Goal: Task Accomplishment & Management: Manage account settings

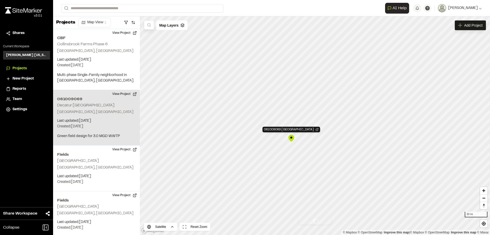
scroll to position [61, 0]
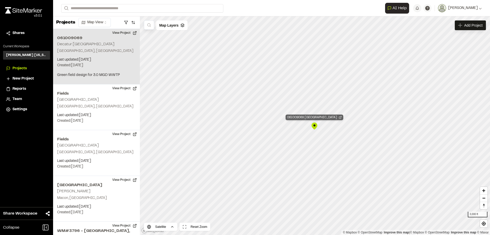
click at [339, 118] on icon "Map marker" at bounding box center [340, 117] width 3 height 3
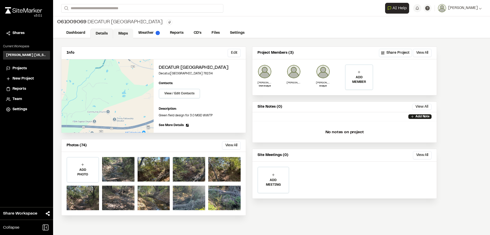
click at [121, 35] on link "Maps" at bounding box center [123, 34] width 20 height 10
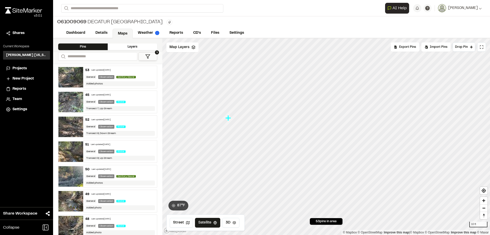
click at [230, 118] on icon "Map marker" at bounding box center [229, 118] width 6 height 6
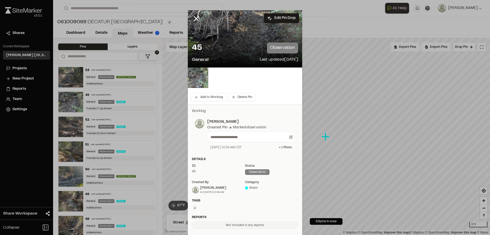
click at [233, 48] on div "45 observation" at bounding box center [245, 47] width 106 height 11
click at [203, 79] on img at bounding box center [198, 77] width 20 height 20
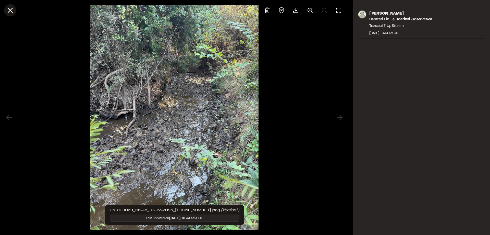
click at [10, 11] on icon at bounding box center [10, 10] width 9 height 9
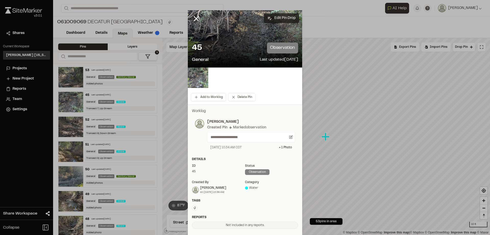
click at [283, 15] on button "Edit Pin Drop" at bounding box center [281, 18] width 35 height 10
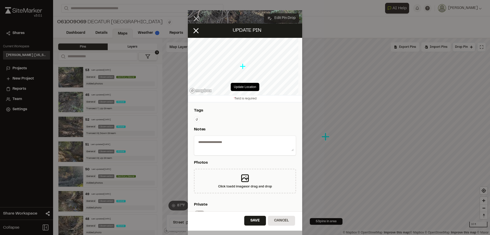
type textarea "**********"
select select "****"
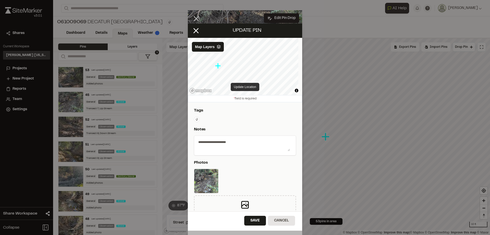
click at [242, 84] on button "Update Location" at bounding box center [245, 87] width 28 height 8
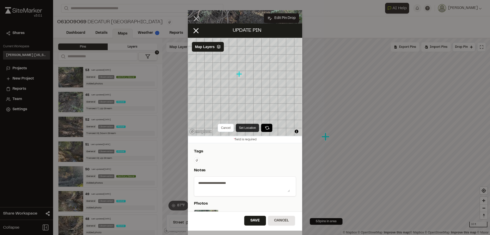
click at [246, 128] on button "Set Location" at bounding box center [247, 128] width 23 height 8
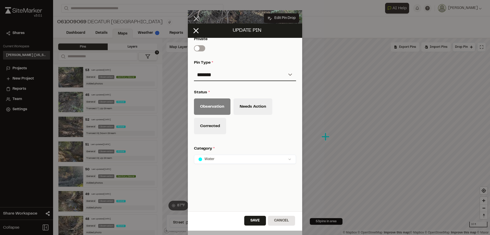
scroll to position [198, 0]
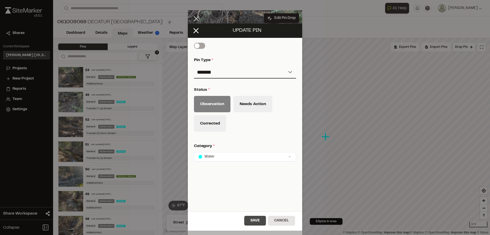
click at [254, 221] on button "Save" at bounding box center [255, 221] width 22 height 10
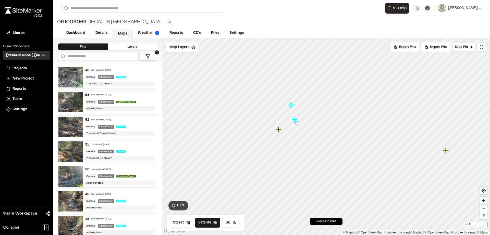
click at [277, 131] on icon "Map marker" at bounding box center [279, 129] width 7 height 7
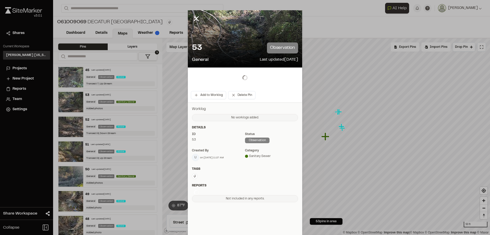
click at [278, 131] on div "Worklog No worklogs added. Details ID 53 Status observation Created by U on 10/…" at bounding box center [245, 154] width 114 height 104
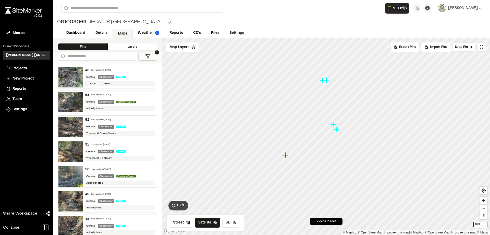
click at [335, 124] on icon "Map marker" at bounding box center [334, 124] width 6 height 6
click at [330, 144] on icon "Map marker" at bounding box center [329, 141] width 7 height 7
click at [316, 89] on icon "Map marker" at bounding box center [316, 87] width 6 height 6
drag, startPoint x: 352, startPoint y: 138, endPoint x: 306, endPoint y: 107, distance: 55.8
click at [303, 38] on div at bounding box center [326, 38] width 328 height 0
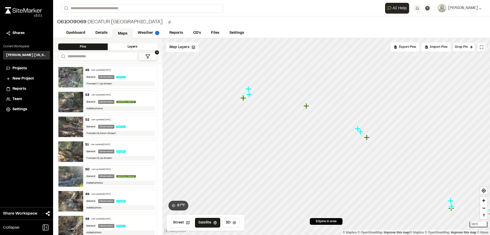
click at [309, 106] on icon "Map marker" at bounding box center [307, 106] width 6 height 6
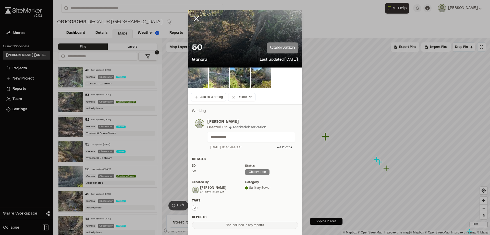
click at [211, 78] on img at bounding box center [219, 77] width 20 height 20
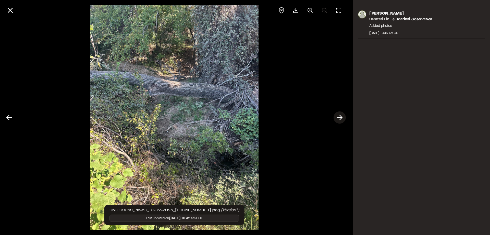
click at [337, 120] on icon at bounding box center [340, 117] width 8 height 9
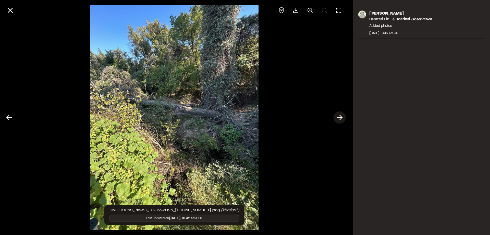
click at [337, 119] on icon at bounding box center [340, 117] width 8 height 9
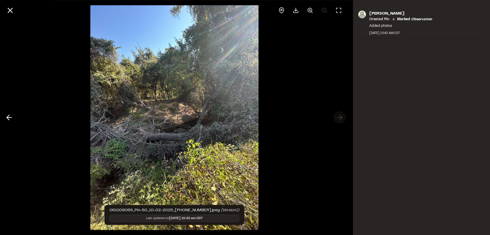
click at [337, 119] on div at bounding box center [174, 117] width 349 height 235
click at [13, 10] on icon at bounding box center [10, 10] width 9 height 9
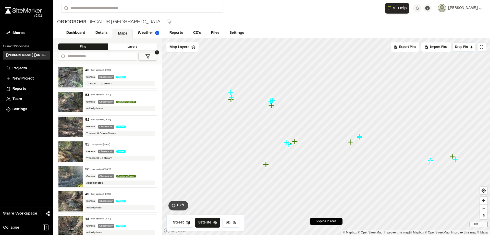
click at [264, 167] on icon "Map marker" at bounding box center [266, 164] width 7 height 7
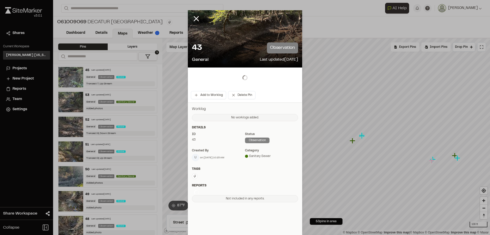
click at [266, 136] on div "Status" at bounding box center [271, 134] width 53 height 5
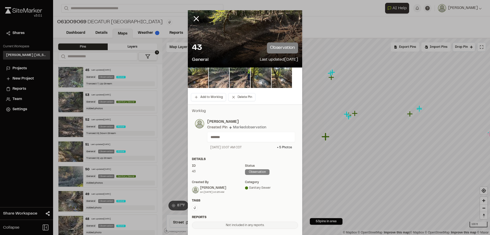
click at [216, 78] on img at bounding box center [219, 77] width 20 height 20
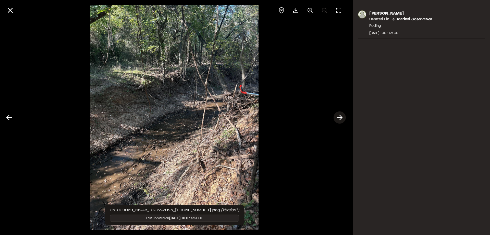
click at [341, 114] on icon at bounding box center [340, 117] width 8 height 9
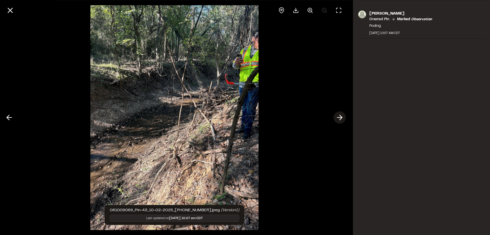
click at [341, 114] on icon at bounding box center [340, 117] width 8 height 9
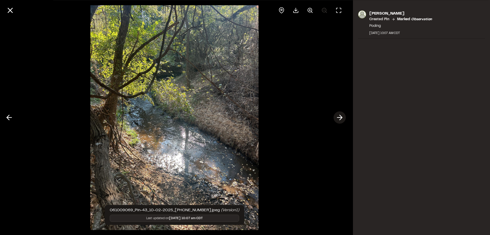
click at [340, 119] on icon at bounding box center [340, 117] width 8 height 9
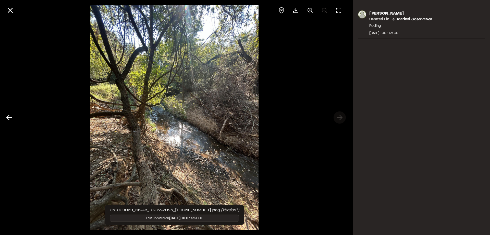
click at [340, 119] on div at bounding box center [174, 117] width 349 height 235
click at [342, 115] on div at bounding box center [174, 117] width 349 height 235
click at [12, 8] on line at bounding box center [10, 10] width 4 height 4
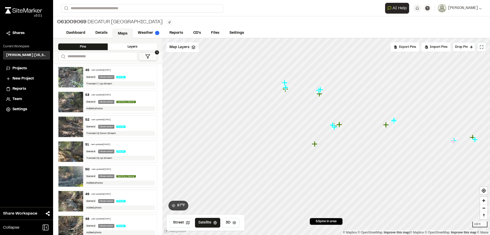
click at [317, 146] on icon "Map marker" at bounding box center [315, 144] width 7 height 7
click at [322, 143] on icon "Map marker" at bounding box center [320, 143] width 6 height 6
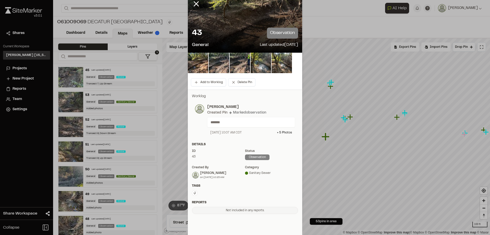
scroll to position [0, 0]
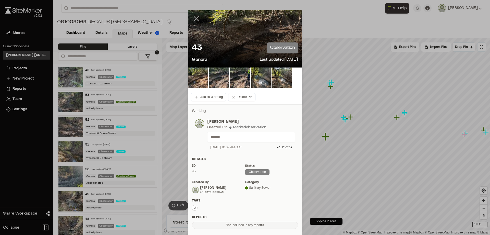
click at [195, 17] on icon at bounding box center [196, 18] width 9 height 9
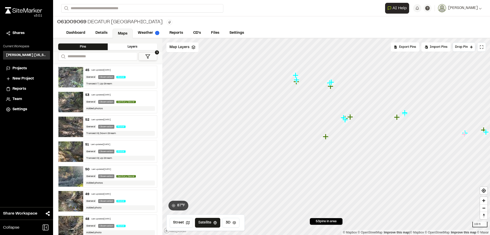
click at [326, 137] on icon "Map marker" at bounding box center [326, 137] width 6 height 6
click at [225, 120] on icon "Map marker" at bounding box center [226, 119] width 6 height 6
click at [292, 119] on icon "Map marker" at bounding box center [293, 118] width 6 height 6
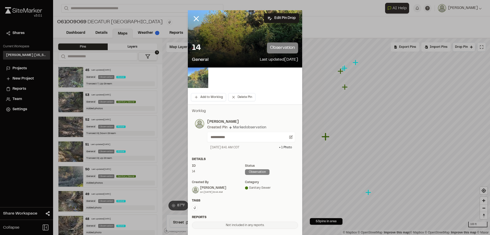
click at [199, 81] on img at bounding box center [198, 77] width 20 height 20
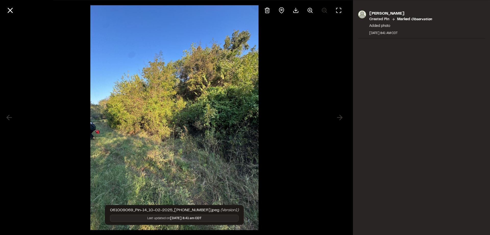
click at [397, 139] on div "Matthew Ontiveros Created Pin Marked observation Added photo October 2, 2025 8:…" at bounding box center [421, 117] width 137 height 235
click at [15, 10] on button at bounding box center [10, 10] width 12 height 12
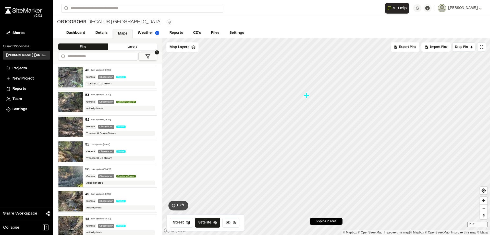
click at [308, 96] on icon "Map marker" at bounding box center [307, 95] width 7 height 7
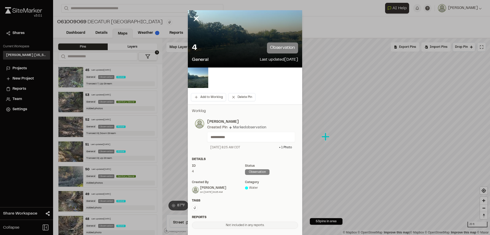
click at [254, 45] on div "4 observation" at bounding box center [245, 47] width 106 height 11
click at [201, 83] on img at bounding box center [198, 77] width 20 height 20
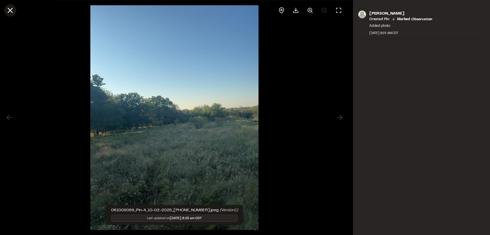
click at [13, 11] on icon at bounding box center [10, 10] width 9 height 9
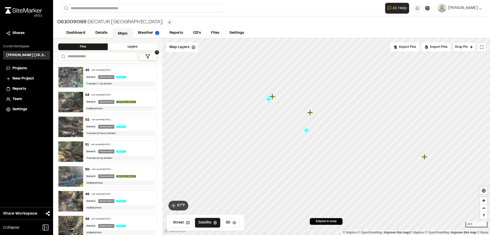
click at [269, 99] on icon "Map marker" at bounding box center [269, 99] width 6 height 6
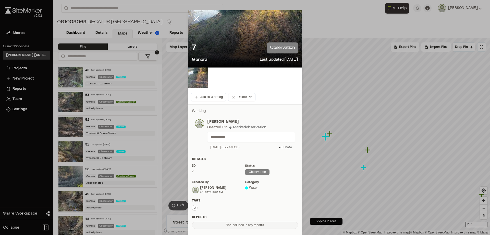
click at [250, 188] on div "Water" at bounding box center [271, 187] width 53 height 5
click at [251, 188] on div "Water" at bounding box center [271, 187] width 53 height 5
click at [251, 195] on div "Details ID 7 Status observation Created by Jordan Duncan on 10/2/25 at 8:35 AM …" at bounding box center [245, 177] width 114 height 41
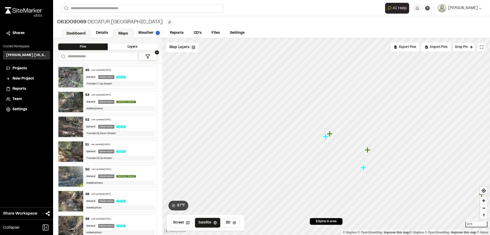
click at [77, 33] on link "Dashboard" at bounding box center [76, 34] width 30 height 10
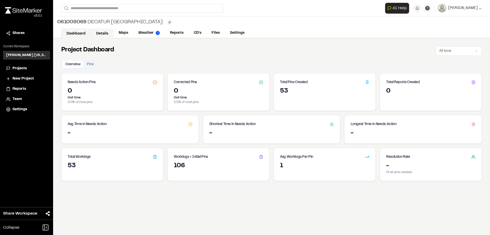
click at [104, 32] on link "Details" at bounding box center [102, 34] width 23 height 10
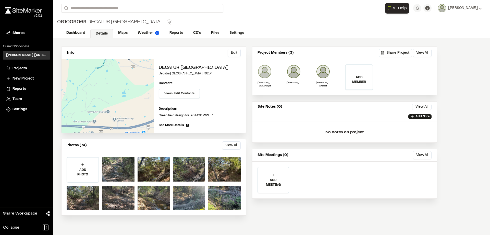
click at [269, 74] on img at bounding box center [265, 71] width 14 height 14
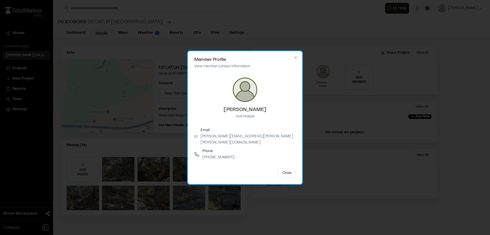
click at [298, 58] on div "Member Profile View member contact information Matthew Ontiveros Civil Analyst …" at bounding box center [245, 117] width 114 height 133
click at [300, 61] on div "Member Profile View member contact information Matthew Ontiveros Civil Analyst …" at bounding box center [245, 117] width 114 height 133
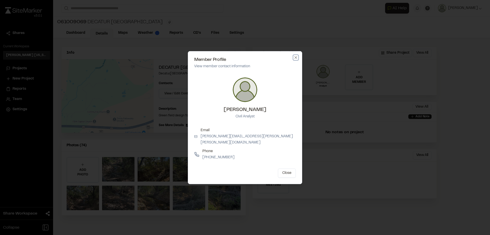
click at [298, 60] on icon "button" at bounding box center [296, 57] width 4 height 4
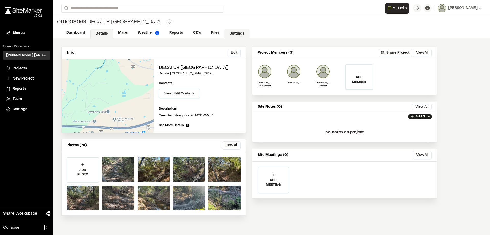
click at [240, 37] on link "Settings" at bounding box center [237, 34] width 25 height 10
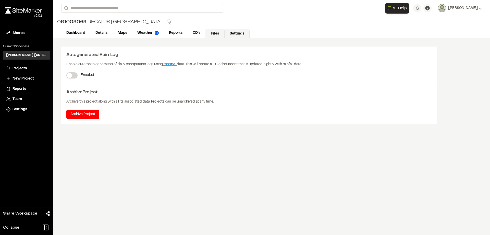
click at [217, 34] on link "Files" at bounding box center [215, 34] width 19 height 10
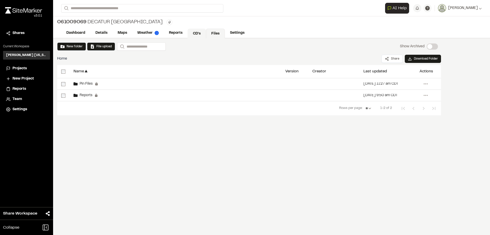
click at [195, 28] on div "Dashboard Details Maps Weather Reports CD's Files Settings" at bounding box center [271, 33] width 437 height 10
click at [177, 34] on link "Reports" at bounding box center [176, 34] width 24 height 10
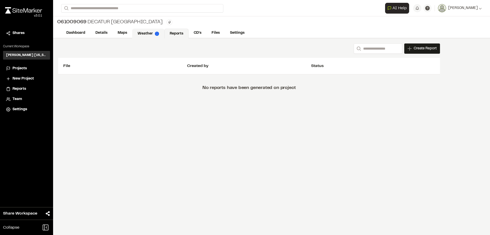
click at [138, 34] on link "Weather" at bounding box center [148, 34] width 32 height 10
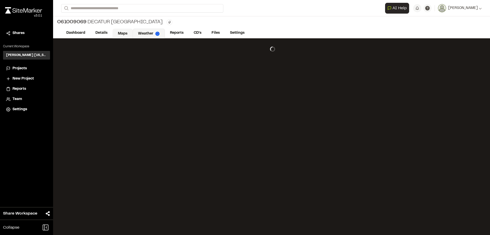
click at [126, 35] on link "Maps" at bounding box center [123, 34] width 20 height 10
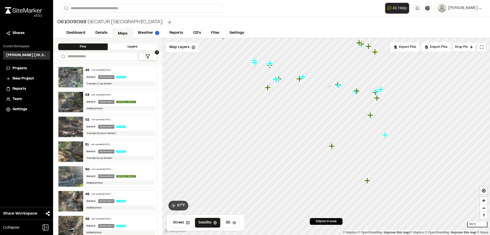
click at [332, 147] on icon "Map marker" at bounding box center [332, 146] width 6 height 6
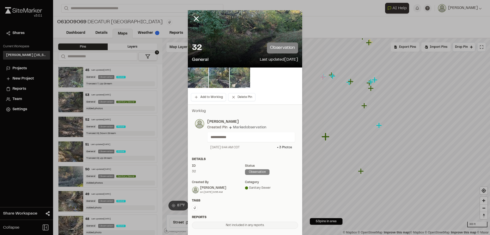
scroll to position [43, 0]
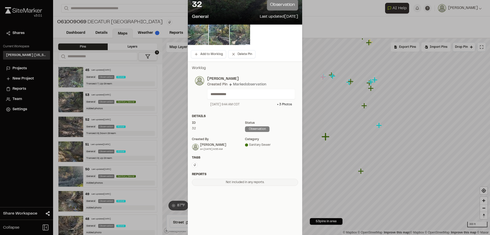
click at [237, 194] on div "**********" at bounding box center [245, 100] width 114 height 267
click at [237, 183] on div "Not included in any reports." at bounding box center [245, 182] width 106 height 7
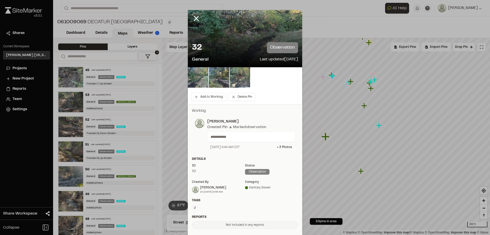
scroll to position [0, 0]
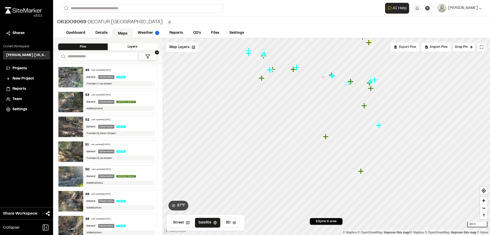
click at [407, 48] on span "Export Pins" at bounding box center [408, 47] width 17 height 5
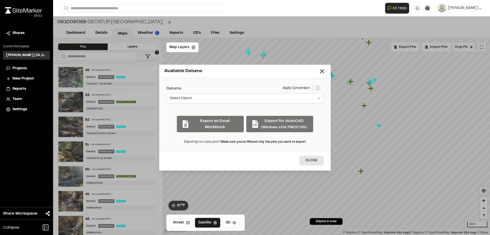
click at [268, 100] on button "Select Datum" at bounding box center [245, 98] width 157 height 10
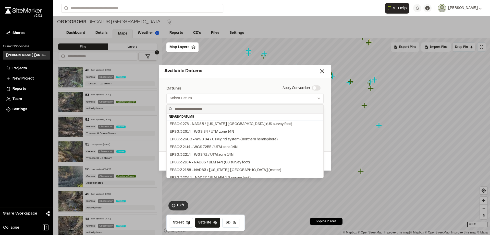
click at [255, 81] on div at bounding box center [245, 117] width 490 height 235
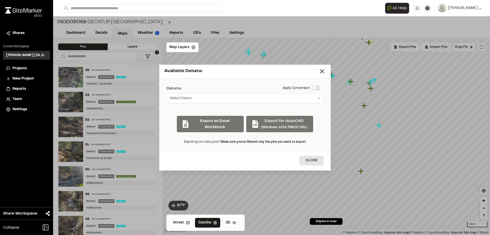
click at [288, 139] on div "Exporting too many pins? Make sure you've filtered only the pins you want to ex…" at bounding box center [245, 141] width 149 height 9
drag, startPoint x: 236, startPoint y: 140, endPoint x: 222, endPoint y: 142, distance: 14.2
click at [236, 140] on div "Exporting too many pins? Make sure you've filtered only the pins you want to ex…" at bounding box center [245, 141] width 149 height 9
click at [222, 142] on span "Make sure you've filtered only the pins you want to export." at bounding box center [264, 141] width 86 height 3
click at [310, 162] on button "Close" at bounding box center [312, 161] width 24 height 10
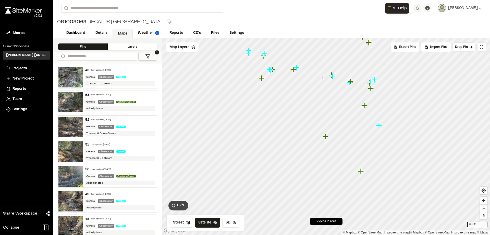
click at [402, 48] on span "Export Pins" at bounding box center [408, 47] width 17 height 5
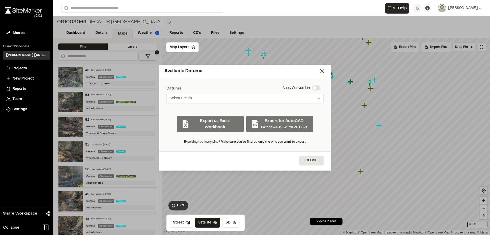
click at [318, 90] on div "Apply Conversion" at bounding box center [303, 88] width 41 height 6
click at [318, 87] on div "Apply Conversion" at bounding box center [303, 88] width 41 height 6
click at [200, 125] on div "Export as Excel Workbook Export for AutoCAD (Windows-1252 PNEZD CSV)" at bounding box center [245, 121] width 157 height 21
click at [183, 120] on div "Export as Excel Workbook Export for AutoCAD (Windows-1252 PNEZD CSV)" at bounding box center [245, 121] width 157 height 21
click at [189, 101] on button "Select Datum" at bounding box center [245, 98] width 157 height 10
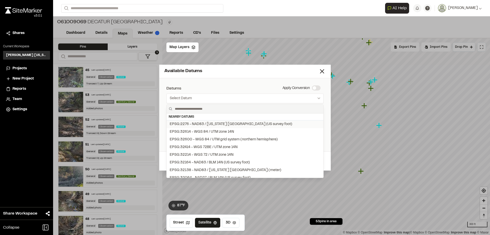
click at [188, 124] on div "EPSG:2276 - NAD83 / Texas North Central (US survey foot)" at bounding box center [231, 124] width 123 height 6
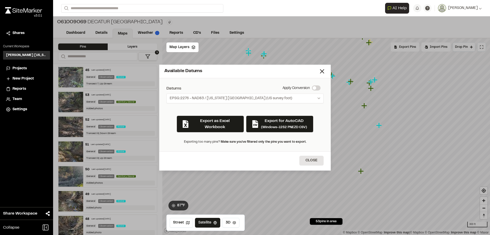
drag, startPoint x: 206, startPoint y: 142, endPoint x: 220, endPoint y: 141, distance: 13.4
click at [206, 142] on div "Exporting too many pins? Make sure you've filtered only the pins you want to ex…" at bounding box center [245, 141] width 149 height 9
drag, startPoint x: 220, startPoint y: 141, endPoint x: 226, endPoint y: 142, distance: 5.9
click at [221, 141] on div "Exporting too many pins? Make sure you've filtered only the pins you want to ex…" at bounding box center [245, 141] width 149 height 9
drag, startPoint x: 226, startPoint y: 142, endPoint x: 229, endPoint y: 142, distance: 2.7
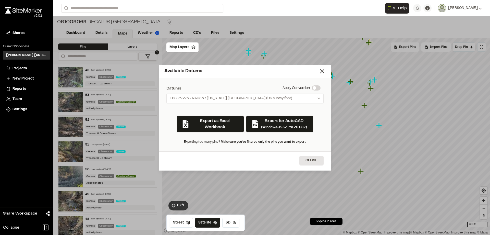
click at [226, 142] on span "Make sure you've filtered only the pins you want to export." at bounding box center [264, 141] width 86 height 3
click at [261, 145] on div "Exporting too many pins? Make sure you've filtered only the pins you want to ex…" at bounding box center [245, 141] width 149 height 9
click at [313, 160] on button "Close" at bounding box center [312, 161] width 24 height 10
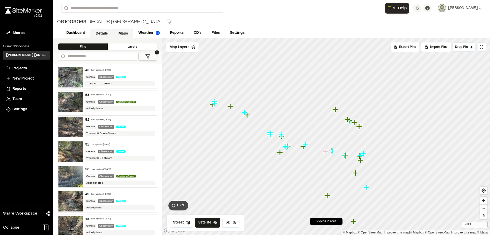
click at [102, 33] on link "Details" at bounding box center [101, 34] width 23 height 10
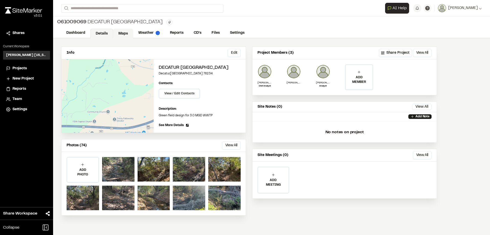
click at [129, 34] on link "Maps" at bounding box center [123, 34] width 20 height 10
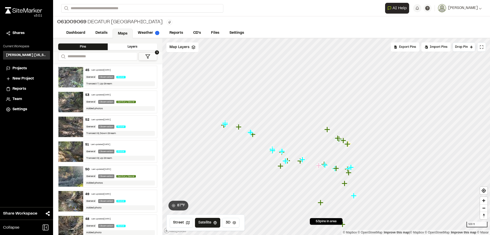
click at [127, 46] on div "Layers" at bounding box center [133, 46] width 50 height 7
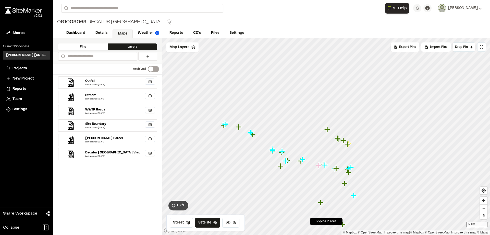
click at [152, 68] on span at bounding box center [150, 68] width 5 height 5
click at [153, 67] on label "Switch label" at bounding box center [153, 69] width 11 height 6
click at [173, 51] on div "Map Layers" at bounding box center [183, 47] width 32 height 10
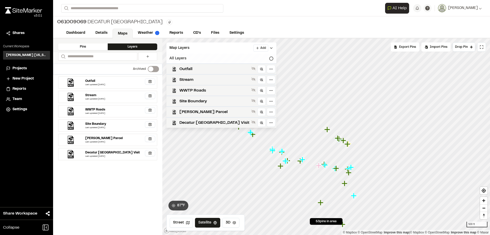
click at [270, 57] on icon at bounding box center [272, 58] width 4 height 4
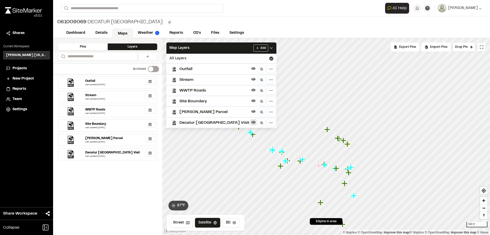
click at [252, 124] on icon at bounding box center [254, 122] width 4 height 4
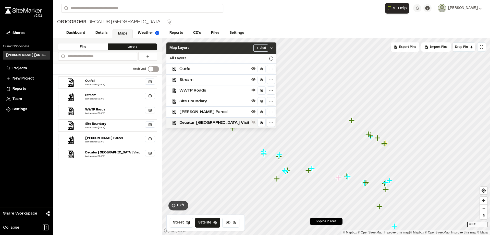
click at [173, 49] on span "Map Layers" at bounding box center [180, 48] width 20 height 6
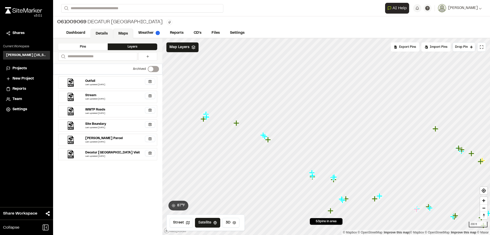
click at [97, 33] on link "Details" at bounding box center [101, 34] width 23 height 10
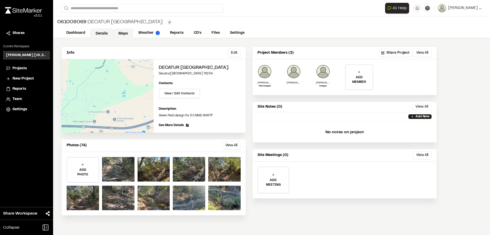
click at [132, 35] on link "Maps" at bounding box center [123, 34] width 20 height 10
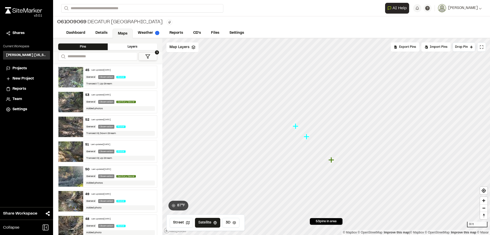
click at [309, 136] on icon "Map marker" at bounding box center [307, 137] width 6 height 6
click at [353, 162] on icon "Map marker" at bounding box center [351, 160] width 7 height 7
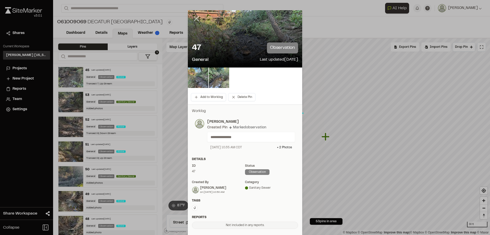
click at [195, 20] on icon at bounding box center [196, 18] width 9 height 9
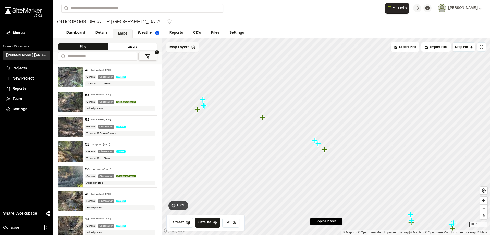
click at [186, 48] on span "Map Layers" at bounding box center [180, 47] width 20 height 6
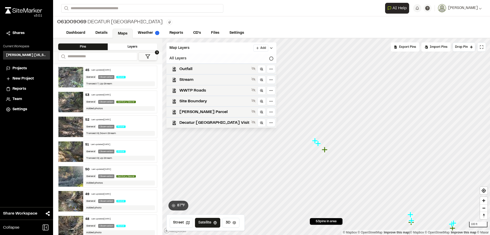
click at [255, 56] on div "All Layers" at bounding box center [222, 59] width 110 height 10
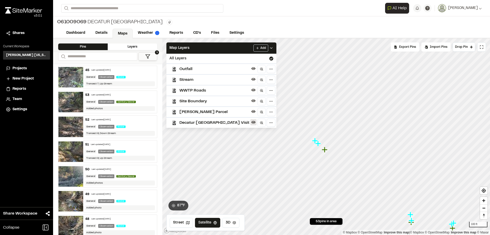
click at [251, 124] on button at bounding box center [254, 122] width 6 height 6
click at [249, 32] on link "Settings" at bounding box center [237, 34] width 25 height 10
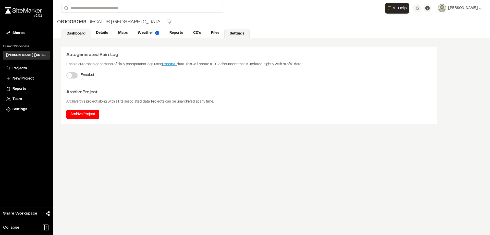
click at [89, 33] on link "Dashboard" at bounding box center [76, 34] width 30 height 10
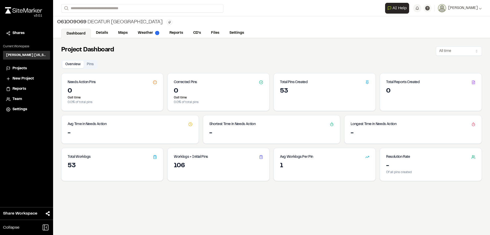
click at [90, 64] on button "Pins" at bounding box center [90, 65] width 13 height 8
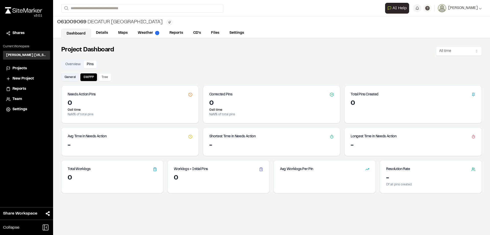
click at [69, 75] on button "General" at bounding box center [70, 77] width 18 height 8
click at [473, 94] on icon at bounding box center [474, 94] width 2 height 3
drag, startPoint x: 74, startPoint y: 64, endPoint x: 74, endPoint y: 60, distance: 3.9
click at [74, 63] on button "Overview" at bounding box center [72, 65] width 21 height 8
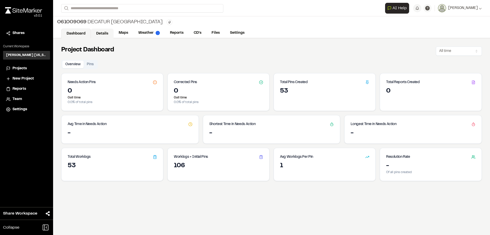
click at [99, 31] on link "Details" at bounding box center [102, 34] width 23 height 10
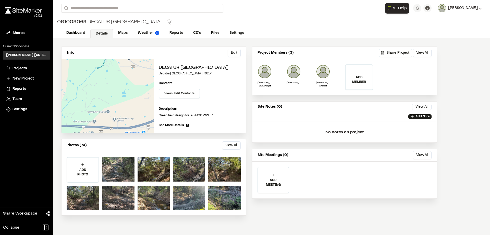
click at [460, 6] on span "[PERSON_NAME]" at bounding box center [464, 8] width 30 height 6
click at [233, 54] on button "Edit" at bounding box center [234, 53] width 13 height 8
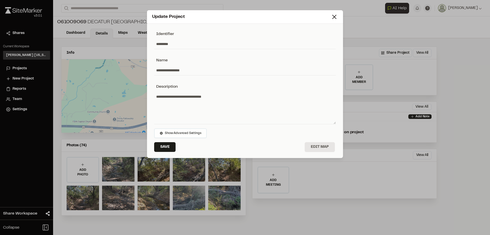
click at [185, 136] on button "Show Advanced Settings" at bounding box center [180, 133] width 53 height 10
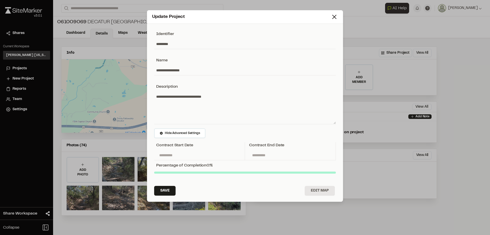
click at [341, 14] on div "Update Project" at bounding box center [245, 17] width 196 height 14
click at [339, 16] on div "Update Project" at bounding box center [245, 17] width 196 height 14
click at [335, 18] on icon at bounding box center [334, 16] width 7 height 7
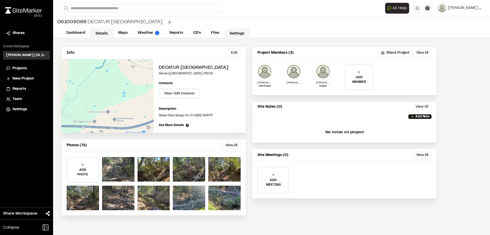
click at [240, 33] on link "Settings" at bounding box center [237, 34] width 25 height 10
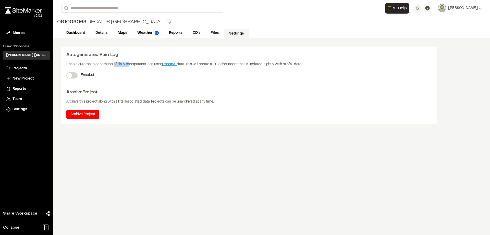
drag, startPoint x: 114, startPoint y: 64, endPoint x: 129, endPoint y: 64, distance: 15.3
click at [129, 64] on span "Enable automatic generation of daily precipitation logs using PrecipAI data. Th…" at bounding box center [184, 64] width 236 height 3
click at [130, 64] on span "Enable automatic generation of daily precipitation logs using PrecipAI data. Th…" at bounding box center [184, 64] width 236 height 3
click at [139, 66] on span "Enable automatic generation of daily precipitation logs using PrecipAI data. Th…" at bounding box center [184, 64] width 236 height 3
drag, startPoint x: 229, startPoint y: 64, endPoint x: 235, endPoint y: 65, distance: 5.7
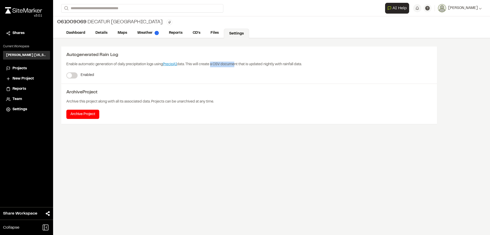
click at [235, 65] on span "Enable automatic generation of daily precipitation logs using PrecipAI data. Th…" at bounding box center [184, 64] width 236 height 3
drag, startPoint x: 264, startPoint y: 68, endPoint x: 285, endPoint y: 68, distance: 20.9
click at [285, 68] on div "Enable automatic generation of daily precipitation logs using PrecipAI data. Th…" at bounding box center [249, 65] width 366 height 14
click at [298, 68] on div "Enable automatic generation of daily precipitation logs using PrecipAI data. Th…" at bounding box center [249, 65] width 366 height 14
click at [75, 78] on label at bounding box center [71, 75] width 11 height 6
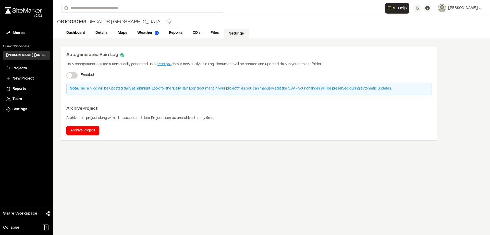
click at [72, 78] on span at bounding box center [69, 75] width 5 height 5
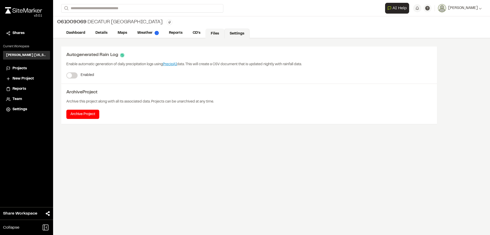
click at [206, 33] on div "Dashboard Details Maps Weather Reports CD's Files Settings" at bounding box center [271, 33] width 437 height 10
click at [210, 32] on link "Files" at bounding box center [215, 34] width 19 height 10
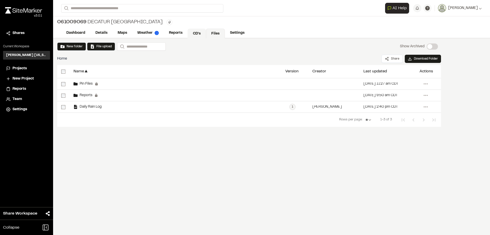
click at [200, 32] on link "CD's" at bounding box center [197, 34] width 18 height 10
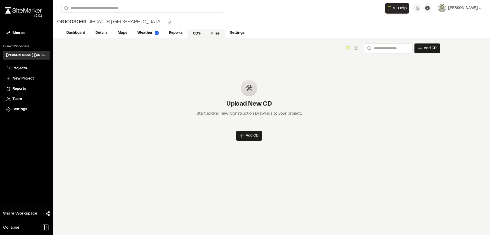
click at [209, 32] on link "Files" at bounding box center [215, 34] width 19 height 10
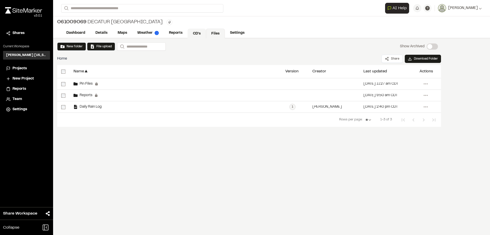
click at [198, 32] on link "CD's" at bounding box center [197, 34] width 18 height 10
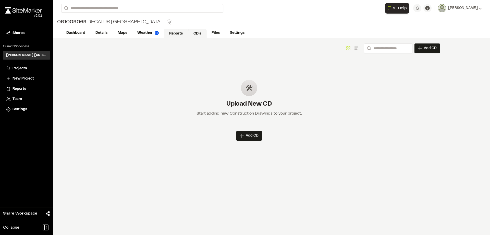
click at [171, 33] on link "Reports" at bounding box center [176, 34] width 24 height 10
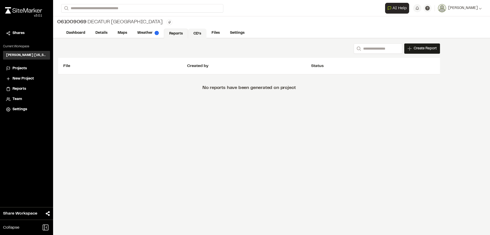
click at [202, 34] on link "CD's" at bounding box center [197, 34] width 18 height 10
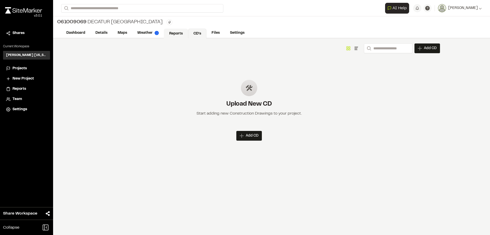
click at [185, 32] on link "Reports" at bounding box center [176, 34] width 24 height 10
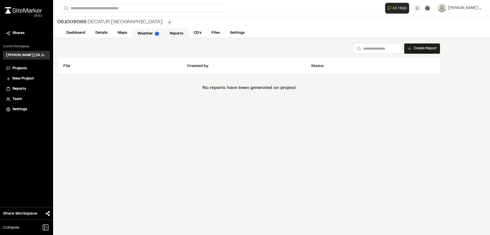
click at [148, 36] on link "Weather" at bounding box center [148, 34] width 32 height 10
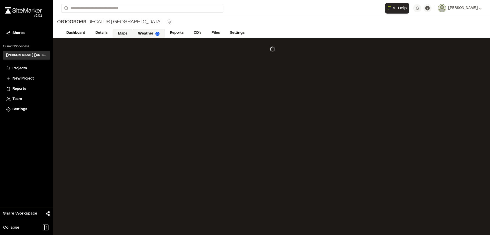
click at [123, 32] on link "Maps" at bounding box center [123, 34] width 20 height 10
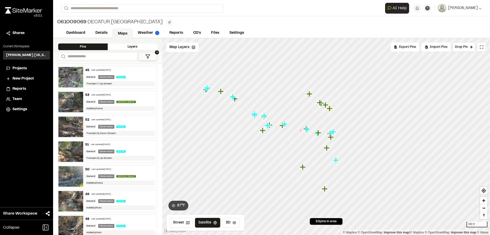
click at [304, 168] on icon "Map marker" at bounding box center [303, 167] width 6 height 6
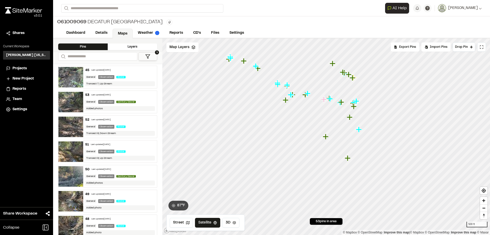
click at [327, 135] on icon "Map marker" at bounding box center [326, 136] width 7 height 7
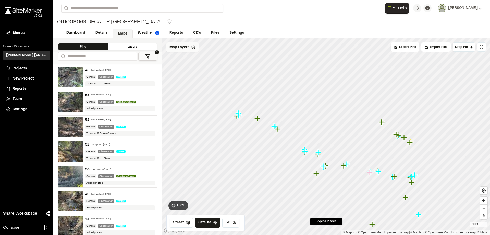
click at [193, 49] on icon at bounding box center [194, 47] width 4 height 4
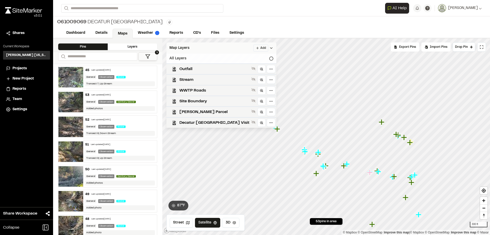
click at [249, 58] on div "All Layers" at bounding box center [222, 59] width 110 height 10
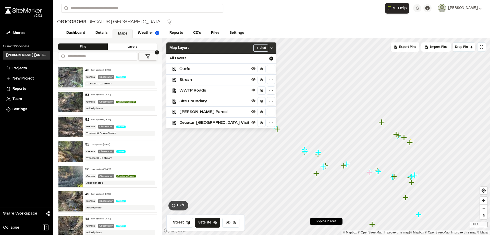
click at [251, 125] on div at bounding box center [254, 122] width 6 height 7
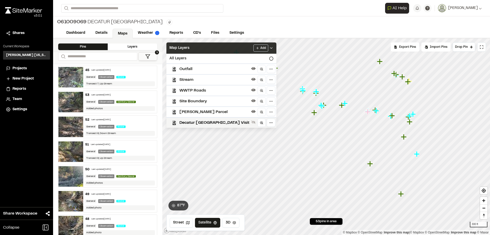
click at [215, 51] on div "Map Layers Add" at bounding box center [222, 47] width 110 height 11
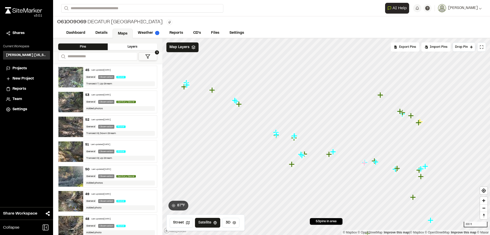
click at [136, 112] on div "**********" at bounding box center [271, 136] width 437 height 196
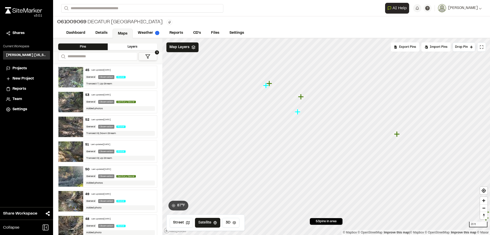
click at [267, 87] on icon "Map marker" at bounding box center [270, 83] width 7 height 7
click at [310, 117] on icon "Map marker" at bounding box center [310, 116] width 6 height 6
click at [322, 139] on icon "Map marker" at bounding box center [324, 138] width 7 height 7
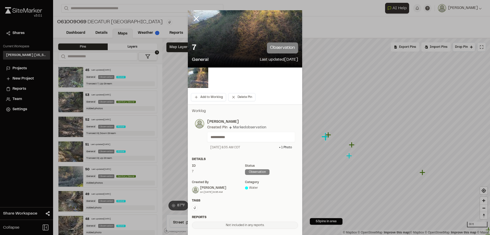
click at [239, 45] on div "7 observation" at bounding box center [245, 47] width 106 height 11
click at [202, 81] on img at bounding box center [198, 77] width 20 height 20
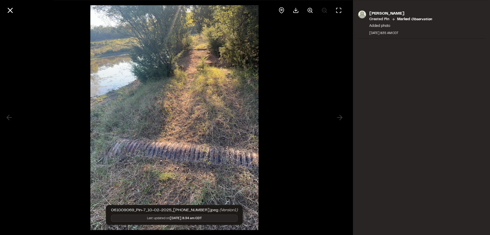
click at [421, 112] on div "Jordan Duncan Created Pin Marked observation Added photo October 2, 2025 8:35 A…" at bounding box center [421, 117] width 137 height 235
click at [9, 11] on line at bounding box center [10, 10] width 4 height 4
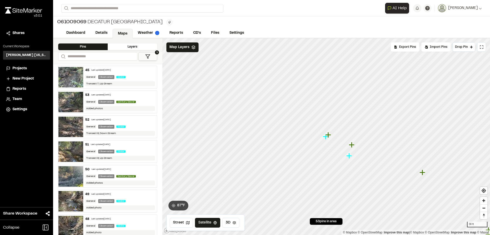
click at [425, 171] on icon "Map marker" at bounding box center [423, 172] width 7 height 7
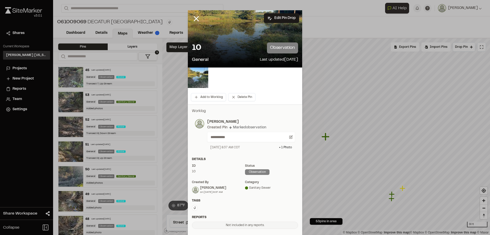
click at [237, 44] on div "10 observation" at bounding box center [245, 47] width 106 height 11
click at [188, 77] on img at bounding box center [198, 77] width 20 height 20
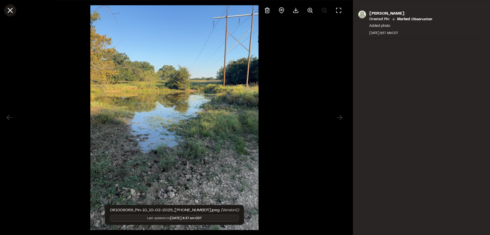
click at [10, 8] on icon at bounding box center [10, 10] width 9 height 9
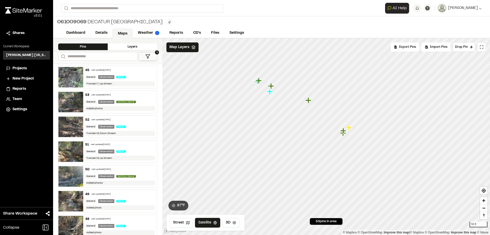
click at [308, 98] on icon "Map marker" at bounding box center [309, 100] width 7 height 7
click at [287, 128] on icon "Map marker" at bounding box center [287, 128] width 6 height 6
click at [300, 139] on icon "Map marker" at bounding box center [300, 142] width 6 height 6
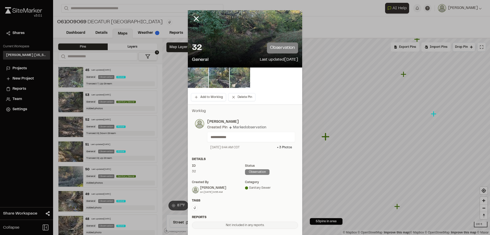
click at [203, 79] on img at bounding box center [198, 77] width 20 height 20
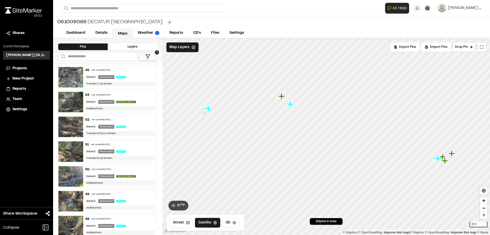
click at [290, 105] on icon "Map marker" at bounding box center [291, 104] width 6 height 6
click at [318, 131] on icon "Map marker" at bounding box center [317, 128] width 6 height 6
click at [335, 146] on icon "Map marker" at bounding box center [335, 145] width 6 height 6
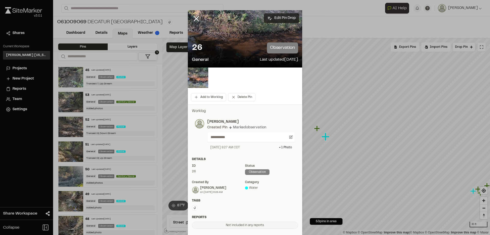
click at [274, 15] on button "Edit Pin Drop" at bounding box center [281, 18] width 35 height 10
select select "****"
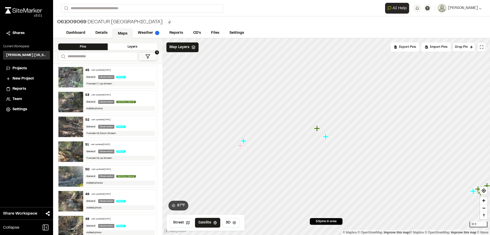
click at [327, 137] on icon "Map marker" at bounding box center [326, 137] width 6 height 6
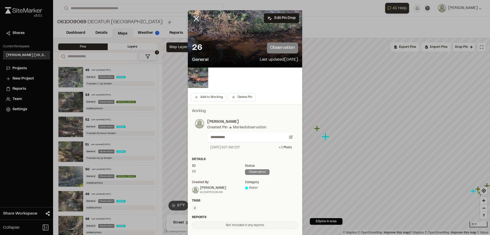
click at [240, 57] on div "General Last updated Oct 2, 2025" at bounding box center [245, 59] width 106 height 7
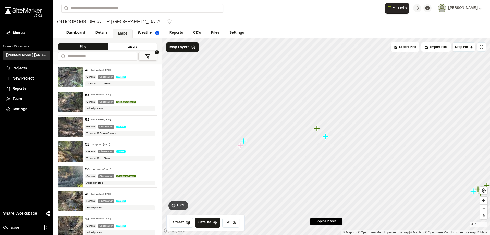
click at [328, 137] on icon "Map marker" at bounding box center [326, 137] width 6 height 6
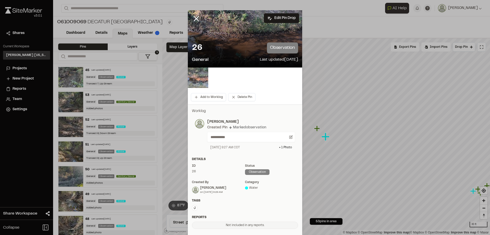
click at [203, 82] on img at bounding box center [198, 77] width 20 height 20
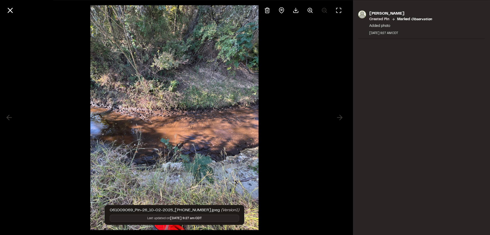
click at [265, 145] on div at bounding box center [174, 117] width 349 height 235
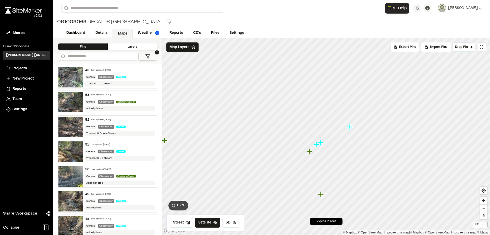
click at [352, 127] on icon "Map marker" at bounding box center [350, 127] width 6 height 6
click at [299, 153] on icon "Map marker" at bounding box center [297, 152] width 7 height 7
click at [323, 139] on icon "Map marker" at bounding box center [326, 136] width 7 height 7
click at [323, 139] on icon "Map marker" at bounding box center [322, 138] width 6 height 6
click at [361, 120] on icon "Map marker" at bounding box center [360, 118] width 7 height 7
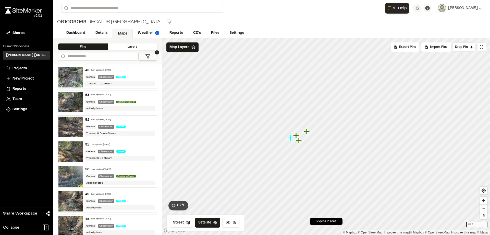
click at [308, 131] on icon "Map marker" at bounding box center [307, 131] width 7 height 7
click at [319, 145] on icon "Map marker" at bounding box center [318, 145] width 6 height 6
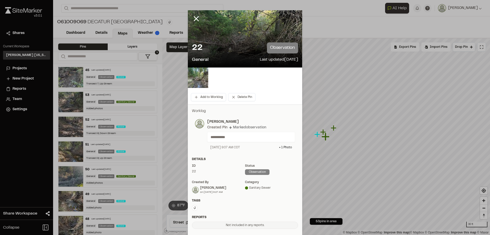
click at [253, 139] on p "**********" at bounding box center [249, 137] width 77 height 6
click at [253, 138] on p "**********" at bounding box center [249, 137] width 77 height 6
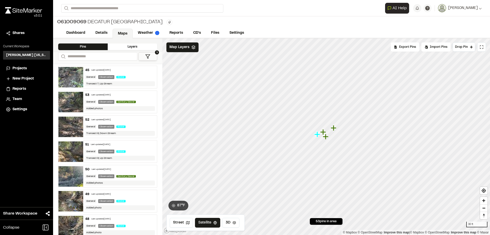
click at [324, 130] on icon "Map marker" at bounding box center [324, 132] width 6 height 6
click at [321, 140] on icon "Map marker" at bounding box center [321, 139] width 6 height 6
click at [335, 126] on icon "Map marker" at bounding box center [333, 127] width 7 height 7
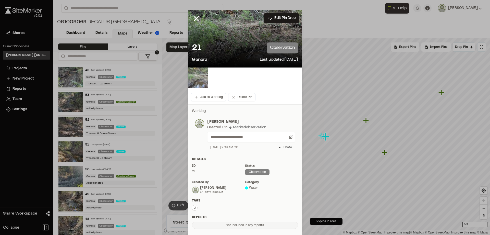
click at [203, 75] on img at bounding box center [198, 77] width 20 height 20
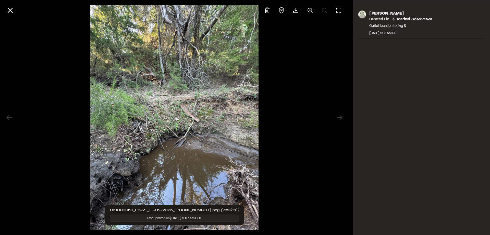
click at [249, 152] on img at bounding box center [174, 117] width 168 height 235
click at [379, 106] on div "Matthew Ontiveros Created Pin Marked observation Outfall location facing S Octo…" at bounding box center [421, 117] width 137 height 235
click at [10, 8] on icon at bounding box center [10, 10] width 9 height 9
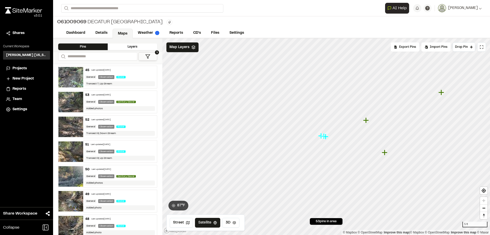
click at [324, 134] on icon "Map marker" at bounding box center [326, 136] width 7 height 7
click at [324, 133] on icon "Map marker" at bounding box center [326, 136] width 7 height 7
click at [321, 133] on icon "Map marker" at bounding box center [322, 136] width 6 height 6
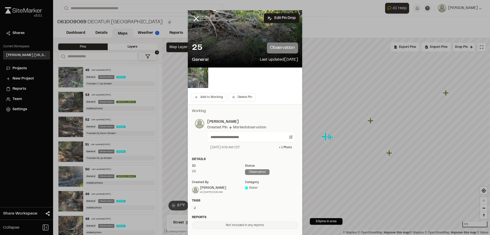
click at [207, 80] on div at bounding box center [245, 77] width 114 height 20
click at [202, 81] on img at bounding box center [198, 77] width 20 height 20
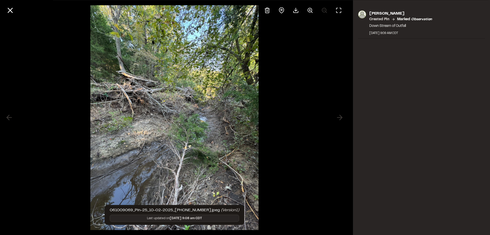
click at [338, 115] on div at bounding box center [174, 117] width 349 height 235
click at [355, 93] on div "Matthew Ontiveros Created Pin Marked observation Down Stream of Outfall October…" at bounding box center [421, 117] width 137 height 235
click at [11, 9] on line at bounding box center [10, 10] width 4 height 4
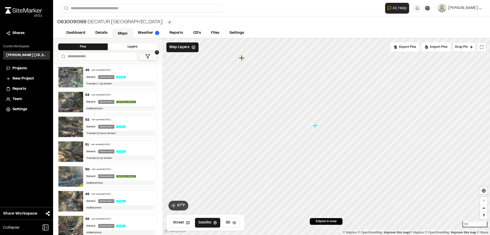
click at [317, 127] on icon "Map marker" at bounding box center [316, 125] width 7 height 7
click at [410, 47] on span "Export Pins" at bounding box center [408, 47] width 17 height 5
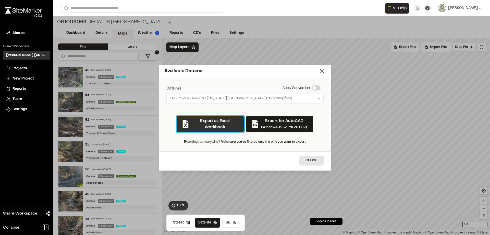
click at [234, 124] on button "Export as Excel Workbook" at bounding box center [210, 123] width 67 height 17
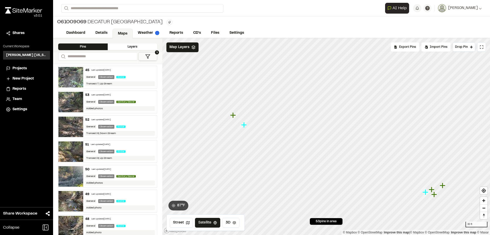
click at [411, 50] on div "Export Pins" at bounding box center [405, 46] width 29 height 9
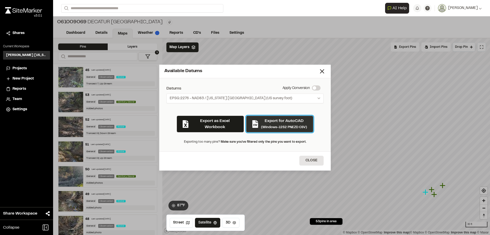
click at [258, 123] on icon "button" at bounding box center [256, 124] width 6 height 8
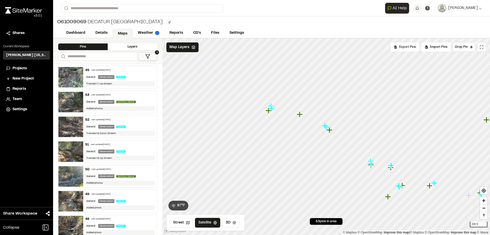
click at [411, 47] on span "Export Pins" at bounding box center [408, 47] width 17 height 5
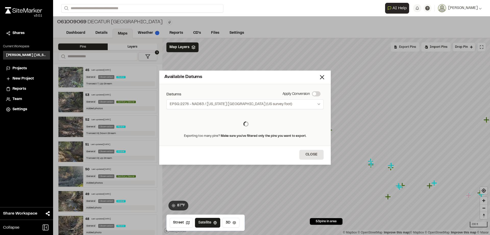
click at [411, 47] on div "Export Pins Available Datums Datums Apply Conversion EPSG:2276 - NAD83 / Texas …" at bounding box center [438, 46] width 95 height 9
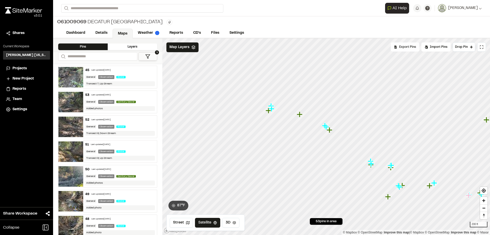
click at [403, 48] on span "Export Pins" at bounding box center [408, 47] width 17 height 5
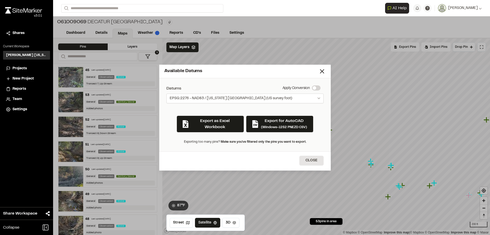
click at [266, 97] on span "EPSG:2276 - NAD83 / Texas North Central (US survey foot)" at bounding box center [231, 98] width 123 height 5
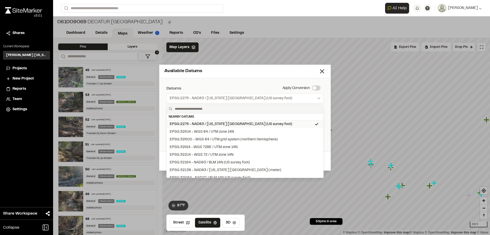
click at [257, 124] on div "EPSG:2276 - NAD83 / Texas North Central (US survey foot)" at bounding box center [231, 124] width 123 height 6
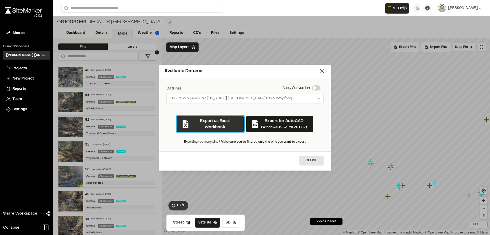
click at [216, 127] on button "Export as Excel Workbook" at bounding box center [210, 123] width 67 height 17
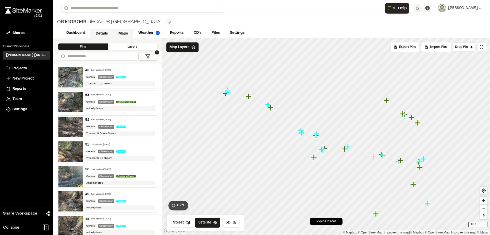
click at [104, 32] on link "Details" at bounding box center [101, 34] width 23 height 10
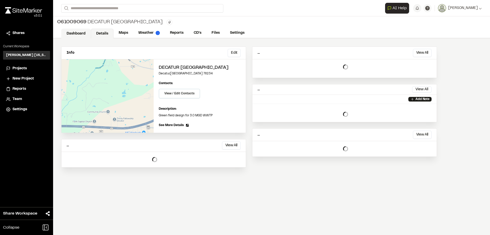
click at [86, 37] on link "Dashboard" at bounding box center [76, 34] width 30 height 10
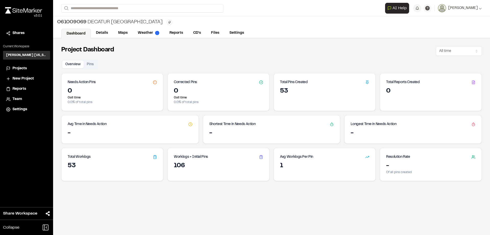
click at [313, 89] on div "53" at bounding box center [324, 91] width 89 height 8
click at [366, 84] on icon at bounding box center [368, 82] width 4 height 4
click at [347, 107] on div "Total Pins Created 53" at bounding box center [325, 92] width 102 height 38
click at [110, 171] on div "53" at bounding box center [113, 169] width 102 height 14
drag, startPoint x: 204, startPoint y: 182, endPoint x: 238, endPoint y: 180, distance: 33.5
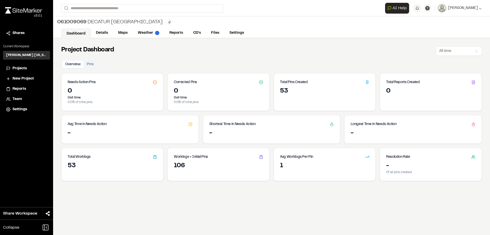
click at [207, 183] on div "Project Dashboard All time Overview Pins Needs Action Pins 0 0 all time 0.0 % o…" at bounding box center [271, 155] width 437 height 235
drag, startPoint x: 297, startPoint y: 169, endPoint x: 356, endPoint y: 169, distance: 58.2
click at [300, 169] on div "1" at bounding box center [324, 166] width 89 height 8
drag, startPoint x: 356, startPoint y: 169, endPoint x: 366, endPoint y: 170, distance: 10.3
click at [356, 169] on div "1" at bounding box center [324, 166] width 89 height 8
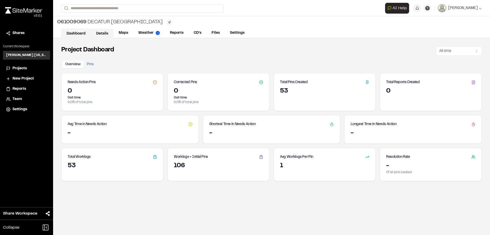
click at [110, 34] on link "Details" at bounding box center [102, 34] width 23 height 10
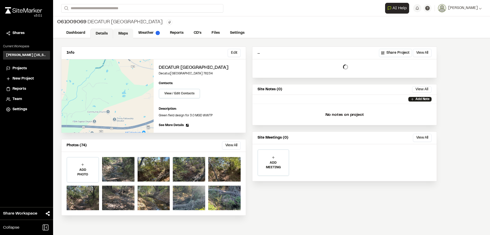
click at [122, 35] on link "Maps" at bounding box center [123, 34] width 20 height 10
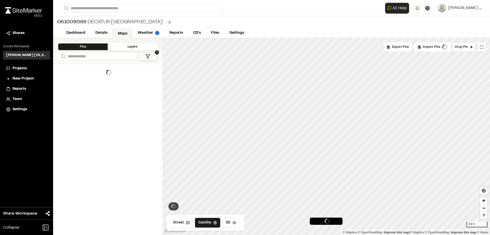
click at [96, 49] on div "Pins" at bounding box center [83, 46] width 50 height 7
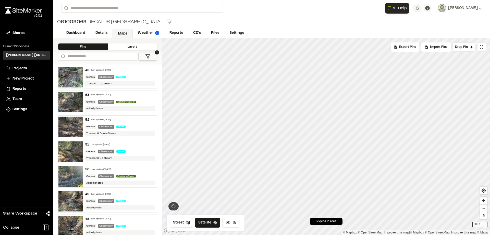
click at [104, 67] on div "45 Last updated Oct 2, 2025 General Observation Water Transect 7; Up Stream" at bounding box center [120, 77] width 74 height 22
click at [146, 45] on div "Layers" at bounding box center [133, 46] width 50 height 7
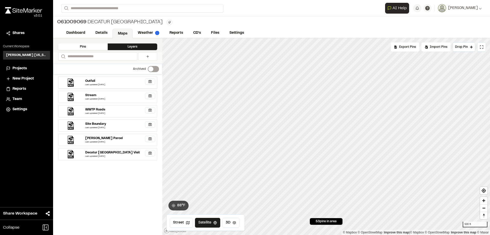
click at [119, 83] on div "Last updated Oct 1, 2025" at bounding box center [120, 84] width 70 height 3
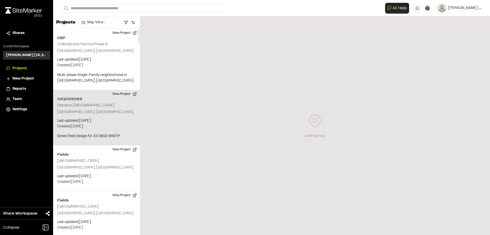
click at [86, 106] on h2 "Decatur [GEOGRAPHIC_DATA]" at bounding box center [85, 105] width 57 height 4
click at [122, 92] on button "View Project" at bounding box center [124, 94] width 31 height 8
